Goal: Information Seeking & Learning: Check status

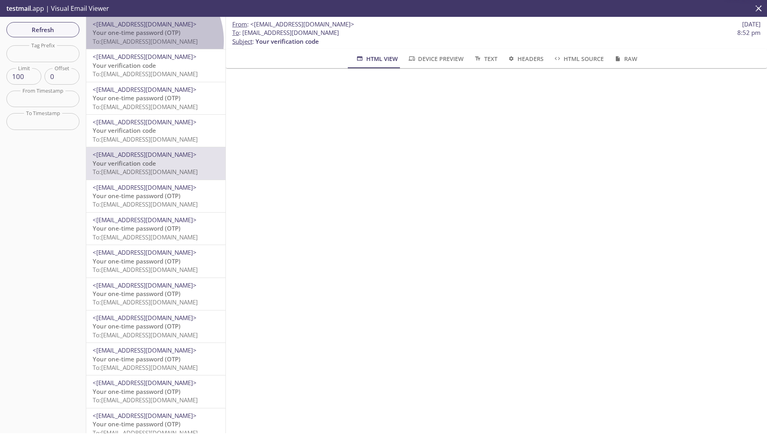
click at [146, 41] on span "To: ta.600500194@inbox.testmail.app" at bounding box center [145, 41] width 105 height 8
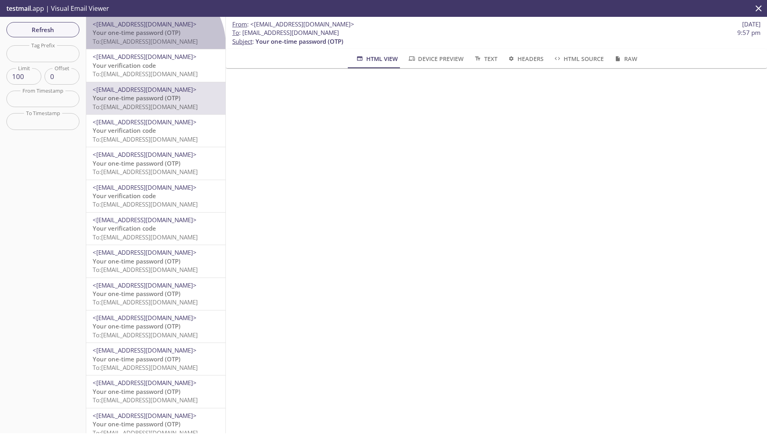
click at [152, 46] on p "Your one-time password (OTP) To: ta.600500194@inbox.testmail.app" at bounding box center [156, 36] width 126 height 17
